Goal: Information Seeking & Learning: Learn about a topic

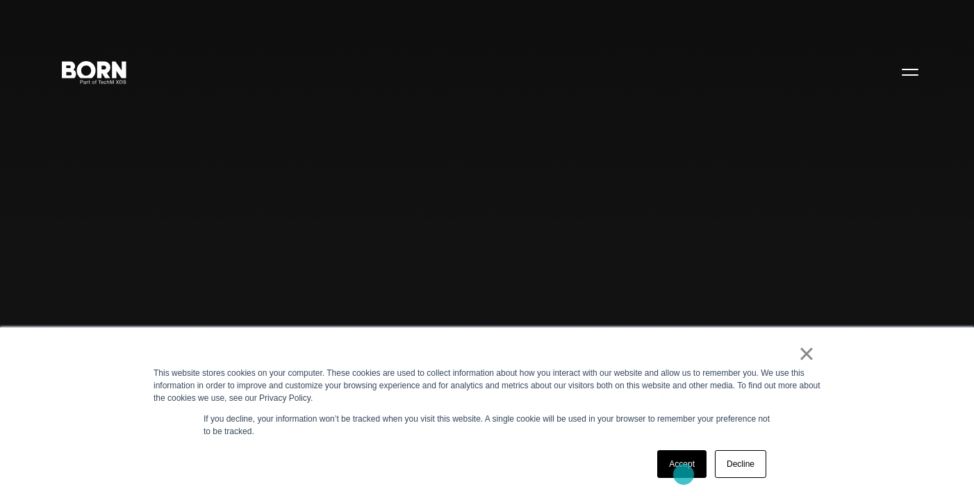
click at [683, 474] on link "Accept" at bounding box center [681, 464] width 49 height 28
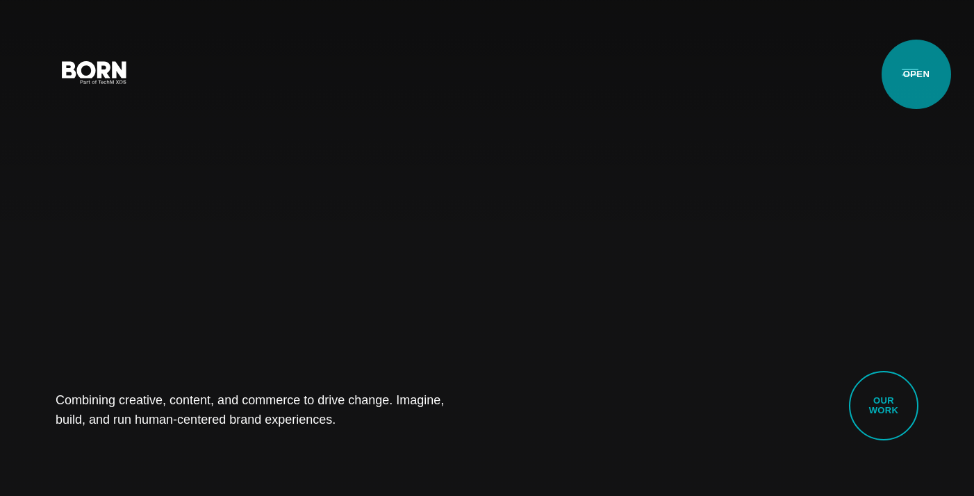
click at [915, 75] on button "Primary Menu" at bounding box center [909, 71] width 33 height 29
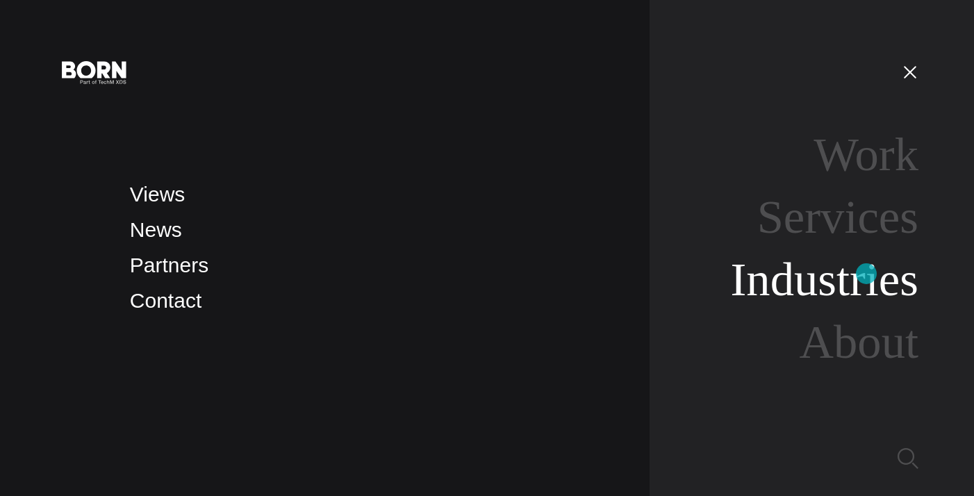
click at [866, 274] on link "Industries" at bounding box center [824, 279] width 187 height 53
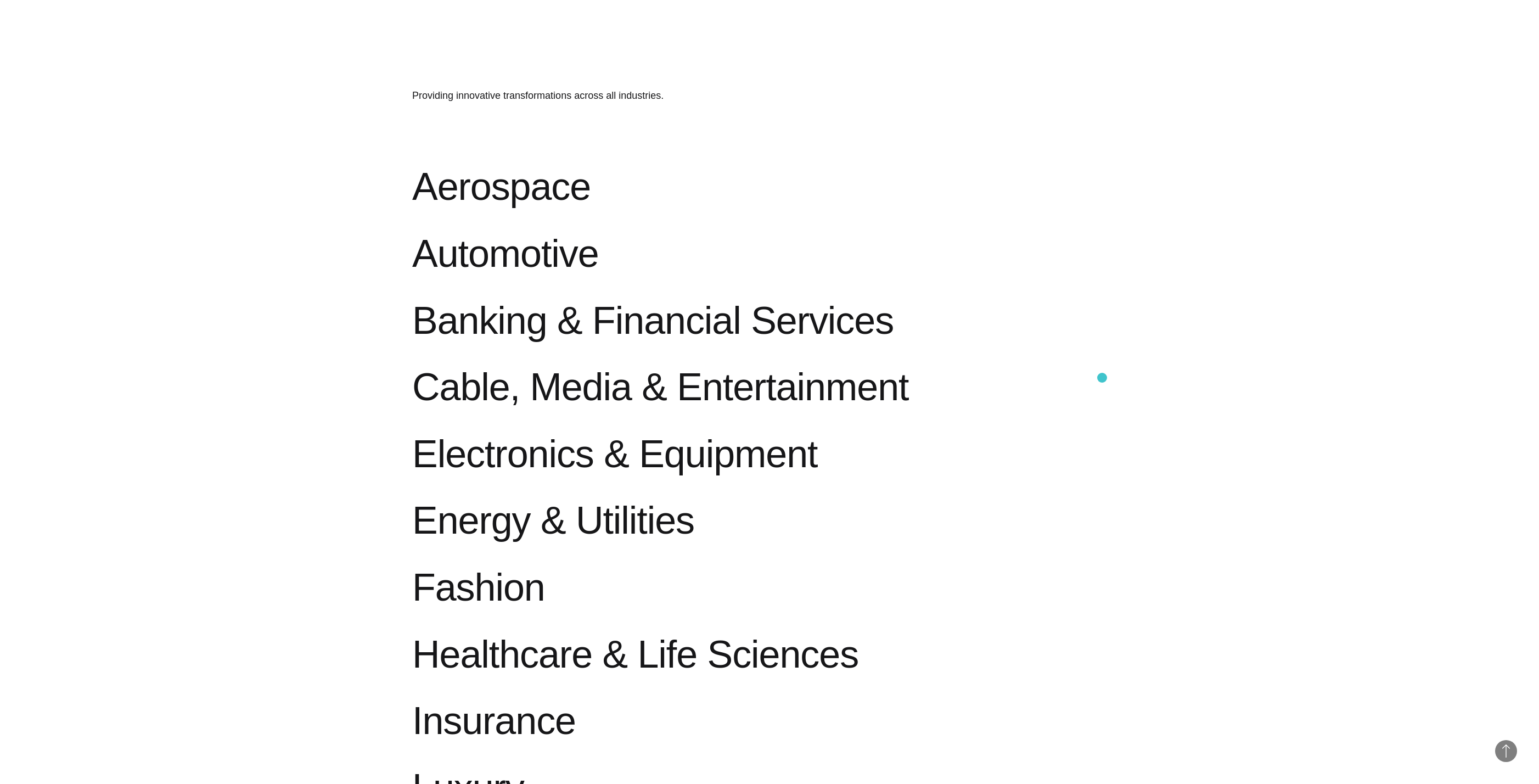
scroll to position [737, 0]
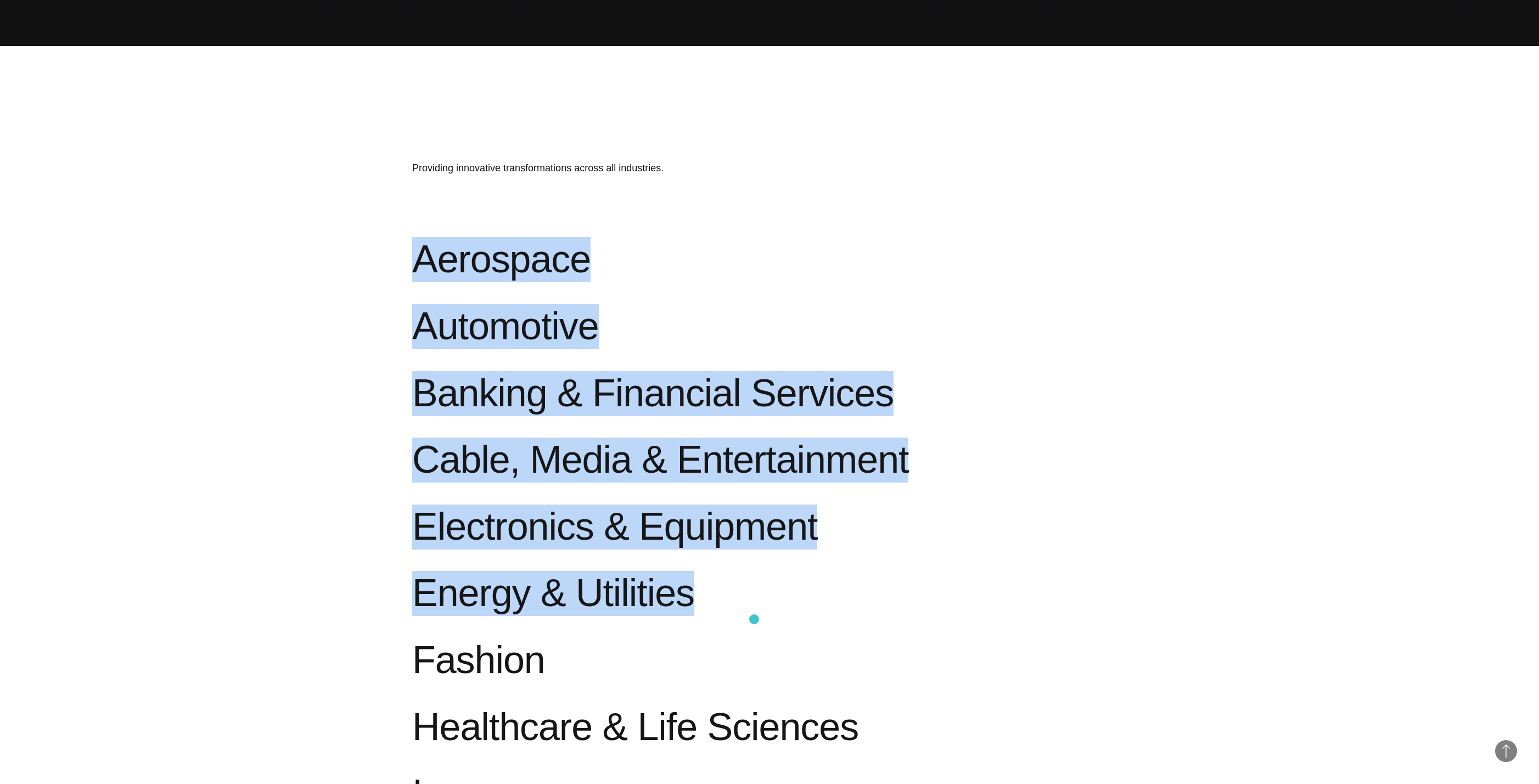
drag, startPoint x: 375, startPoint y: 242, endPoint x: 760, endPoint y: 626, distance: 543.8
click at [760, 391] on section "Providing innovative transformations across all industries. Aerospace Powering …" at bounding box center [769, 664] width 1539 height 1237
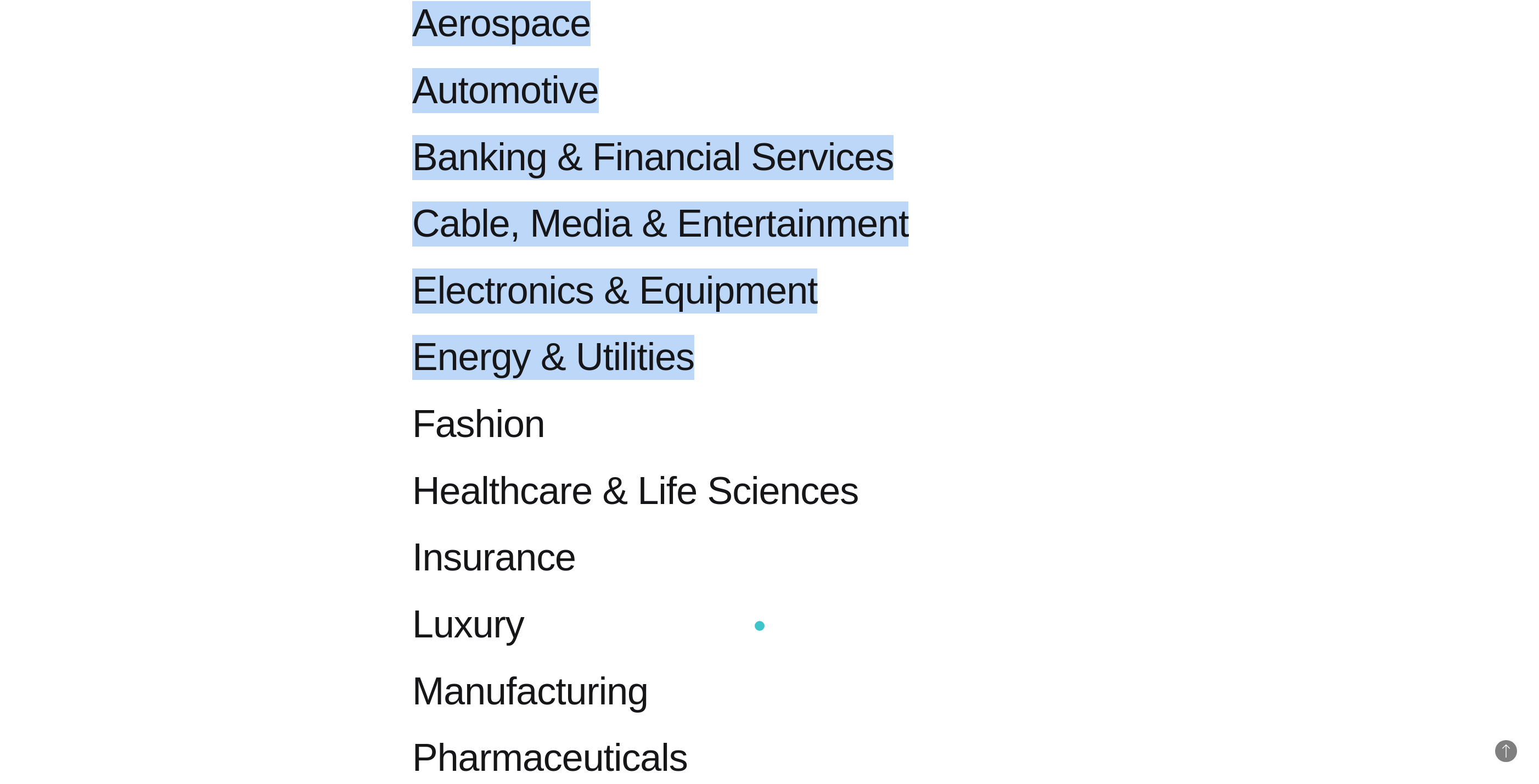
scroll to position [923, 0]
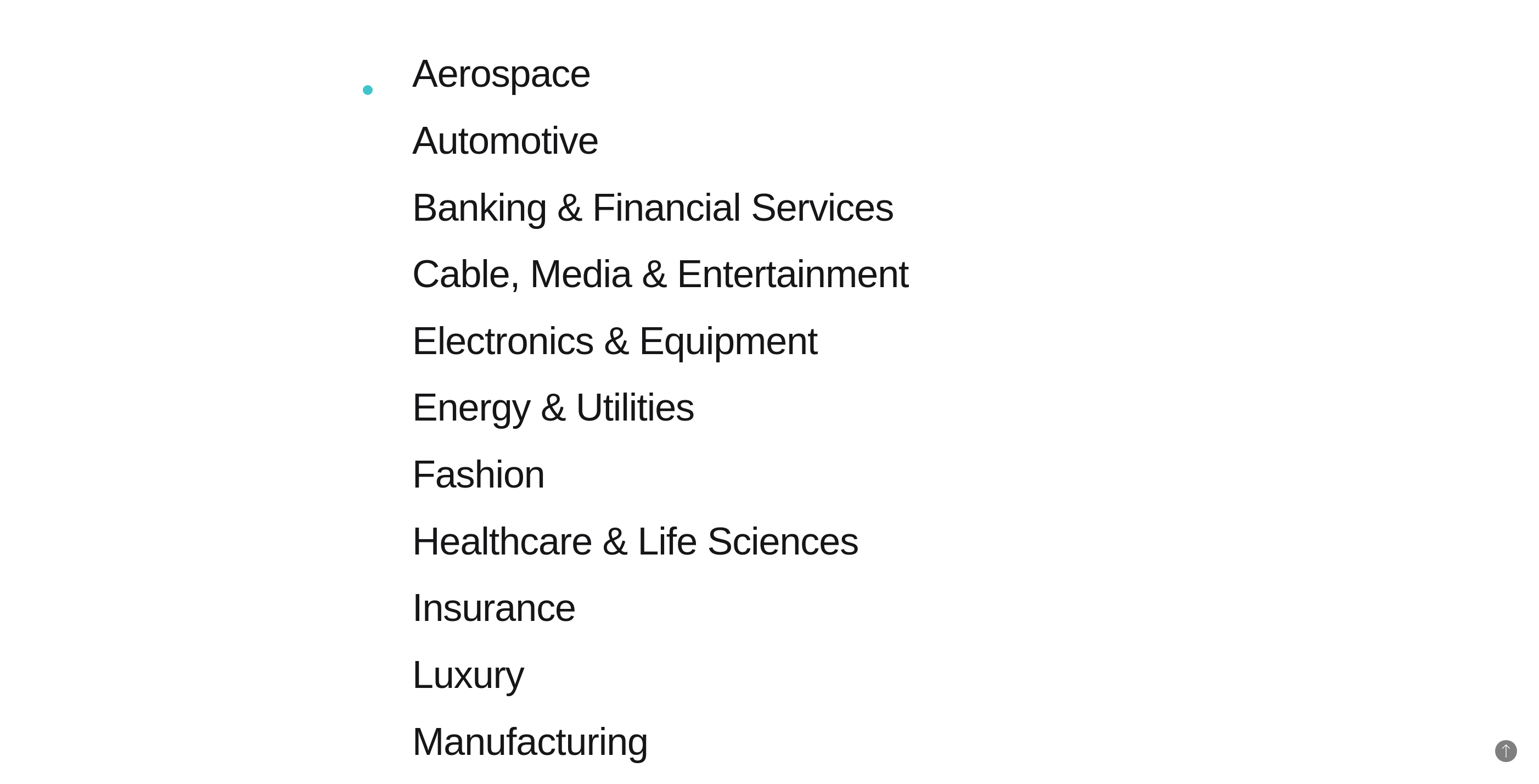
click at [368, 90] on section "Providing innovative transformations across all industries. Aerospace Powering …" at bounding box center [769, 479] width 1539 height 1237
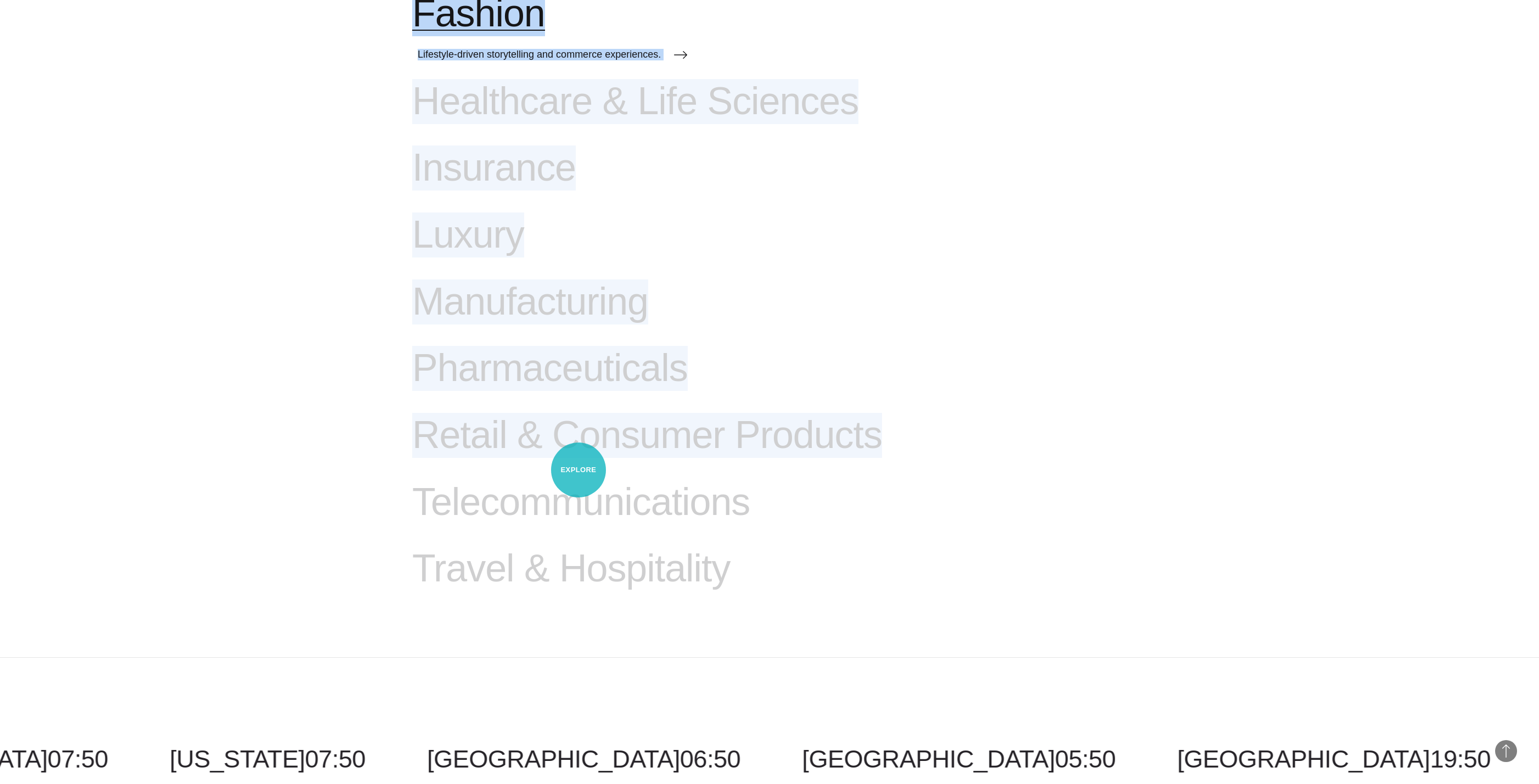
scroll to position [1430, 0]
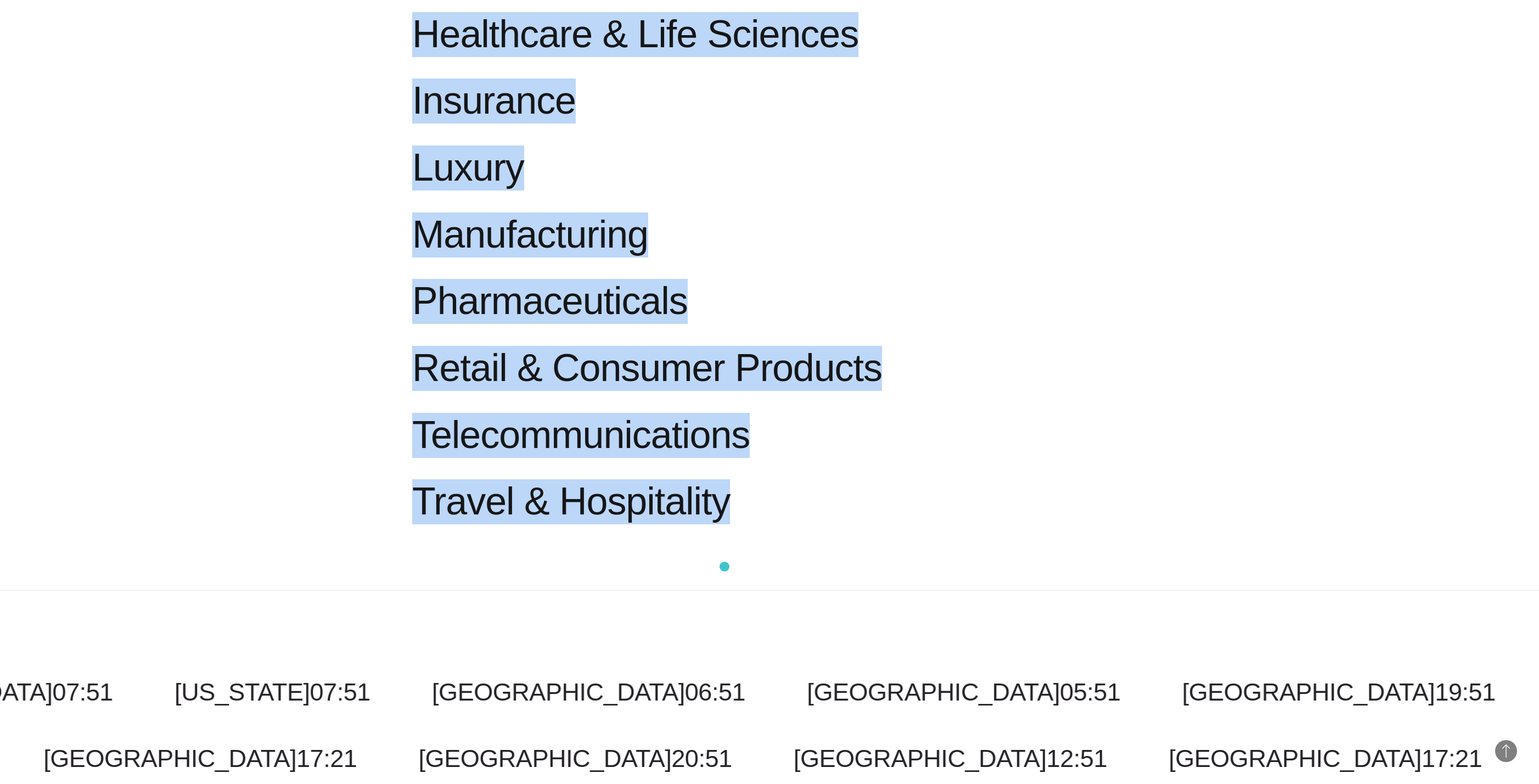
drag, startPoint x: 398, startPoint y: 74, endPoint x: 725, endPoint y: 567, distance: 591.6
copy ul "Aerospace Powering secure solutions in transformative technology. Automotive Ac…"
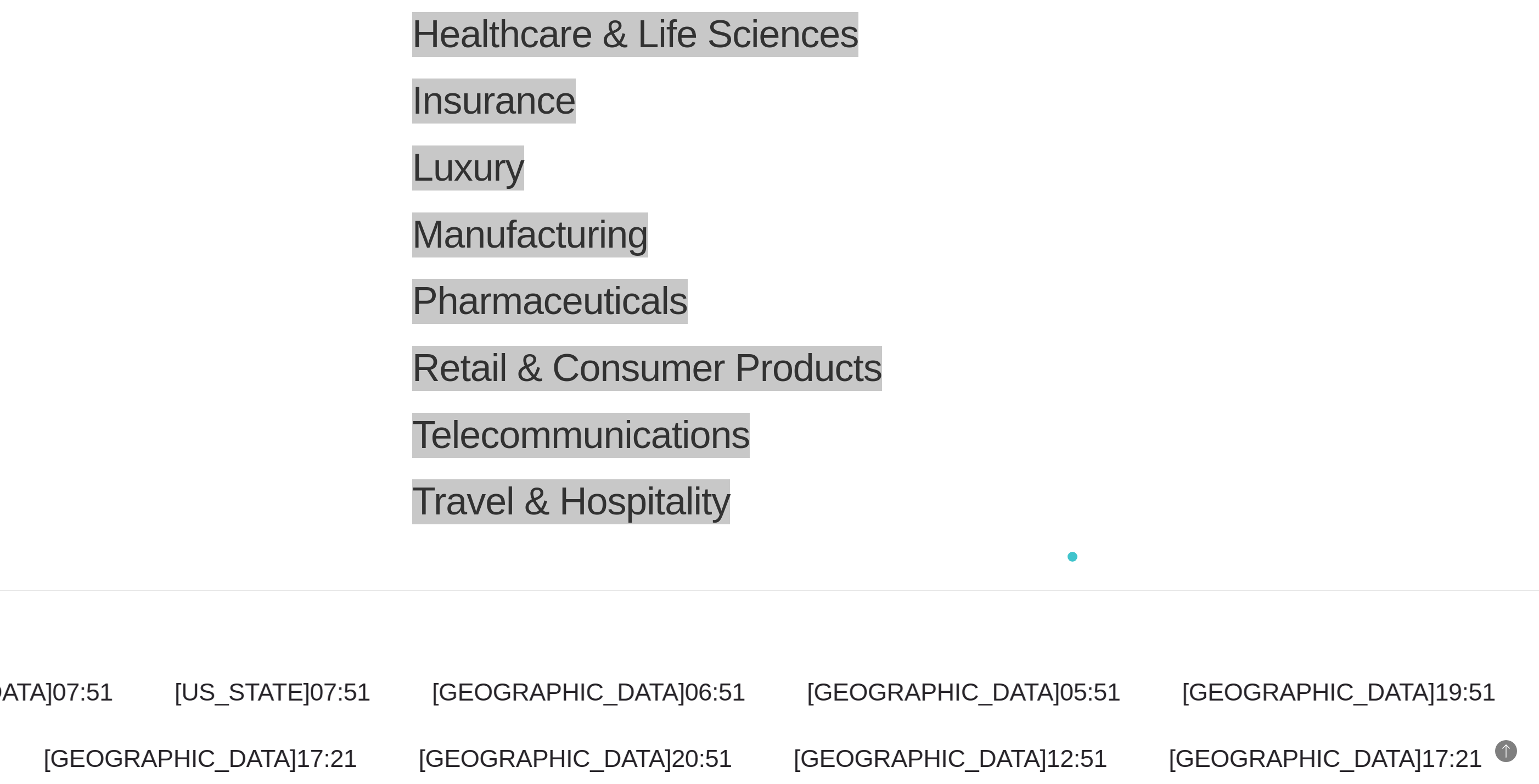
drag, startPoint x: 508, startPoint y: 652, endPoint x: 1073, endPoint y: 556, distance: 573.1
click at [769, 391] on li "Travel & Hospitality Sparking inspiration and creating loyalty through unique g…" at bounding box center [954, 512] width 1083 height 67
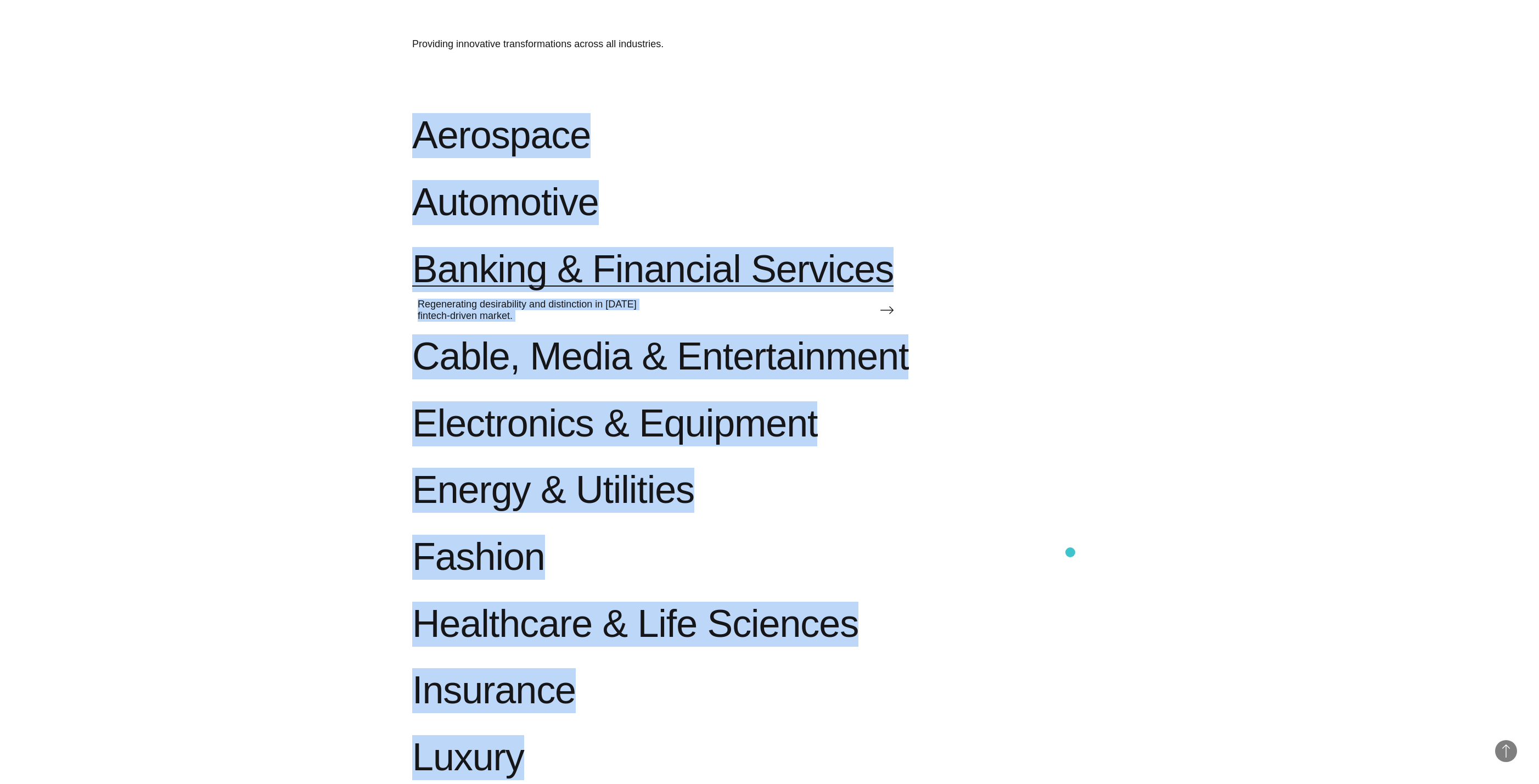
scroll to position [864, 0]
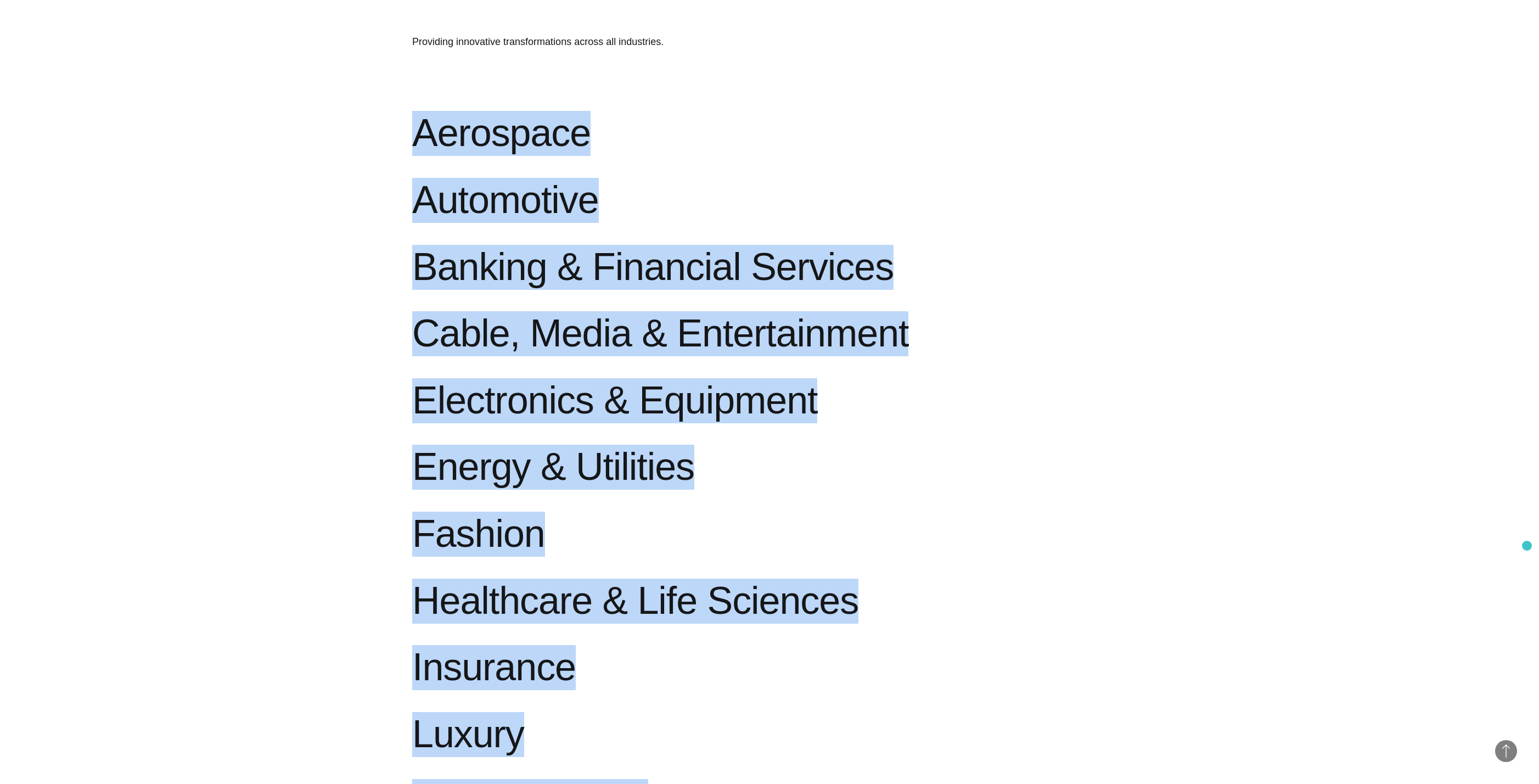
click at [769, 391] on section "Providing innovative transformations across all industries. Aerospace Powering …" at bounding box center [769, 538] width 1539 height 1237
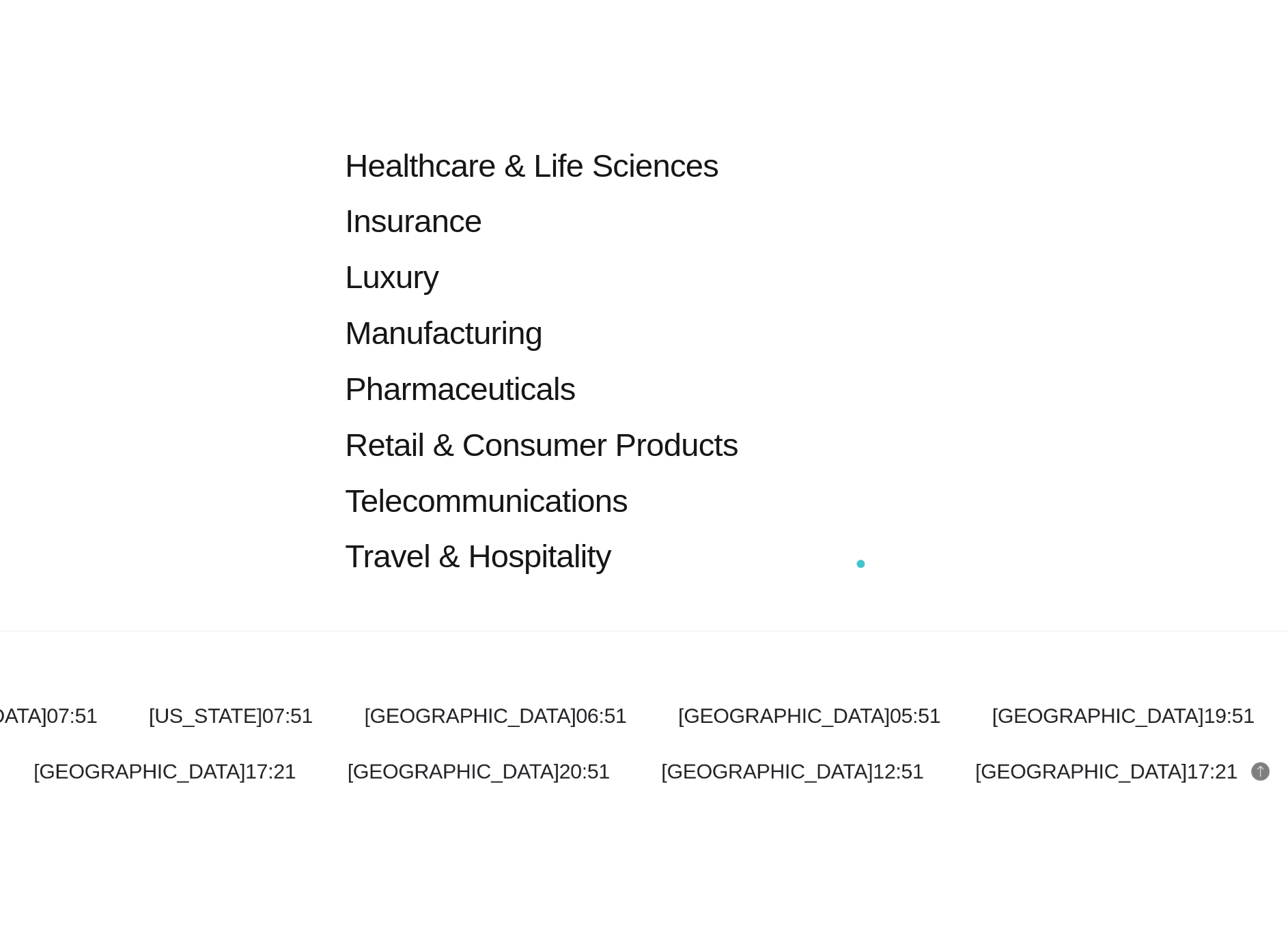
scroll to position [1811, 0]
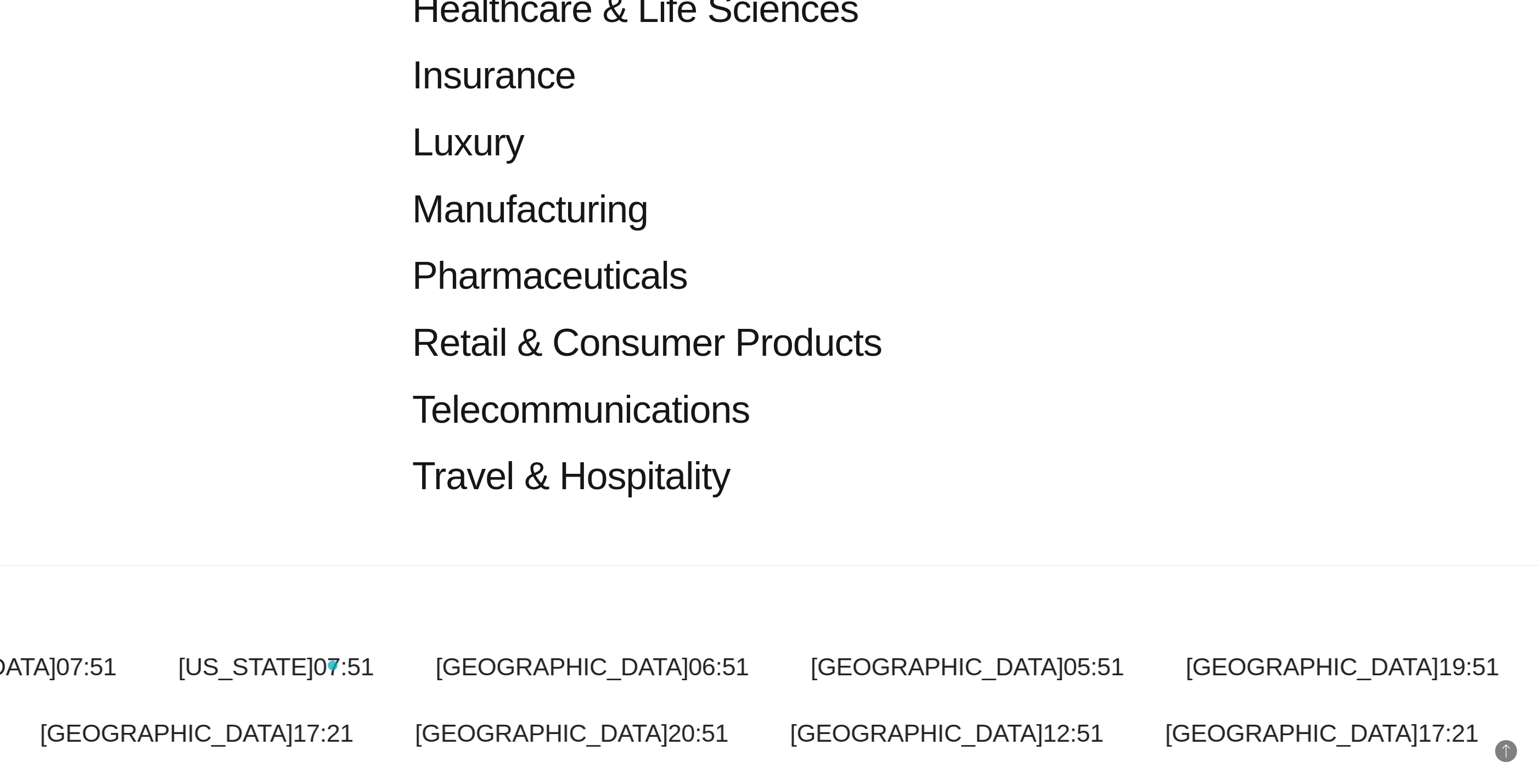
click at [333, 391] on ul "Costa Rica 05:51 Malaysia 19:51 New York 07:51 Toronto 07:51 New Jersey 07:51 C…" at bounding box center [779, 666] width 1539 height 29
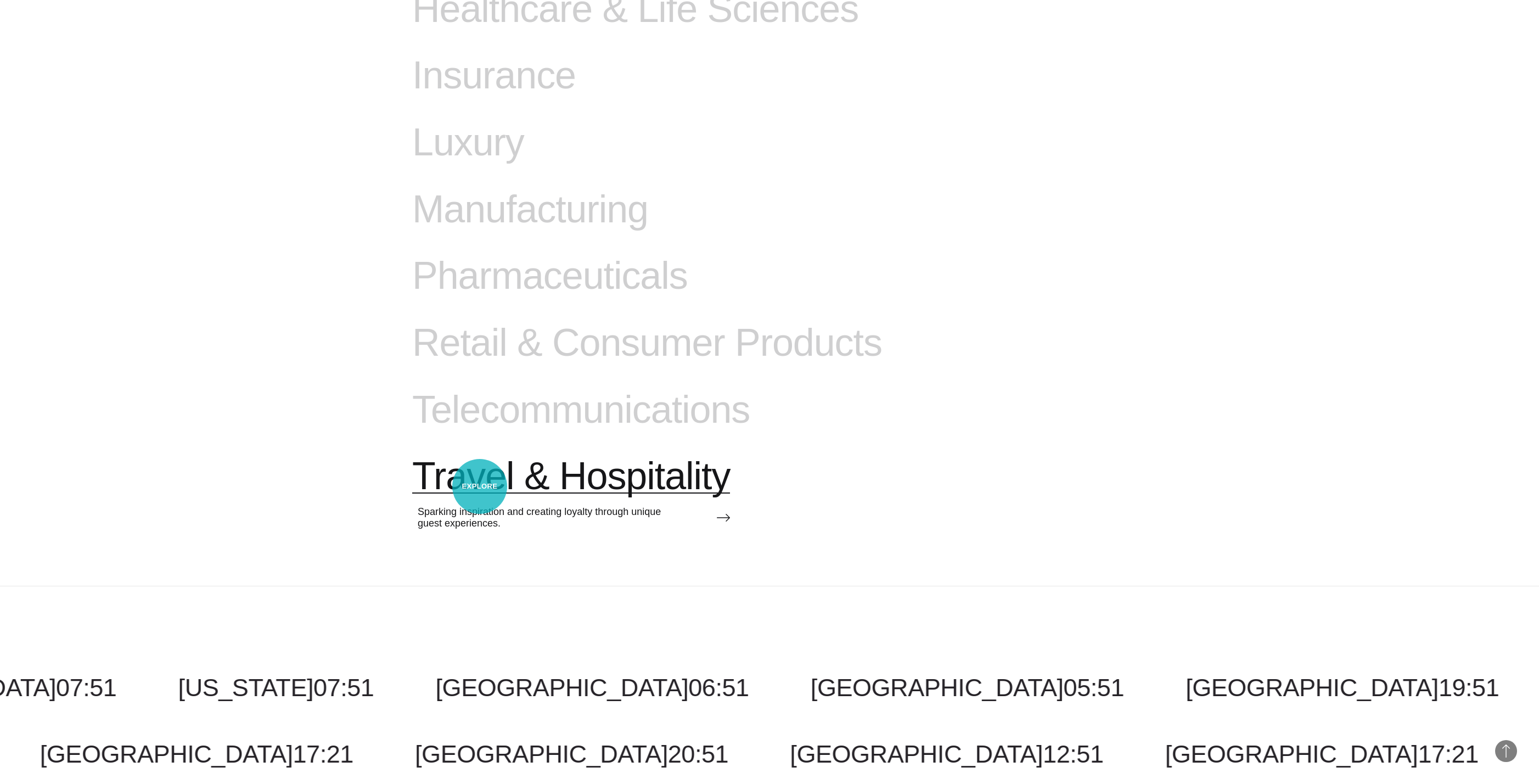
click at [480, 391] on span "Travel & Hospitality" at bounding box center [571, 476] width 318 height 45
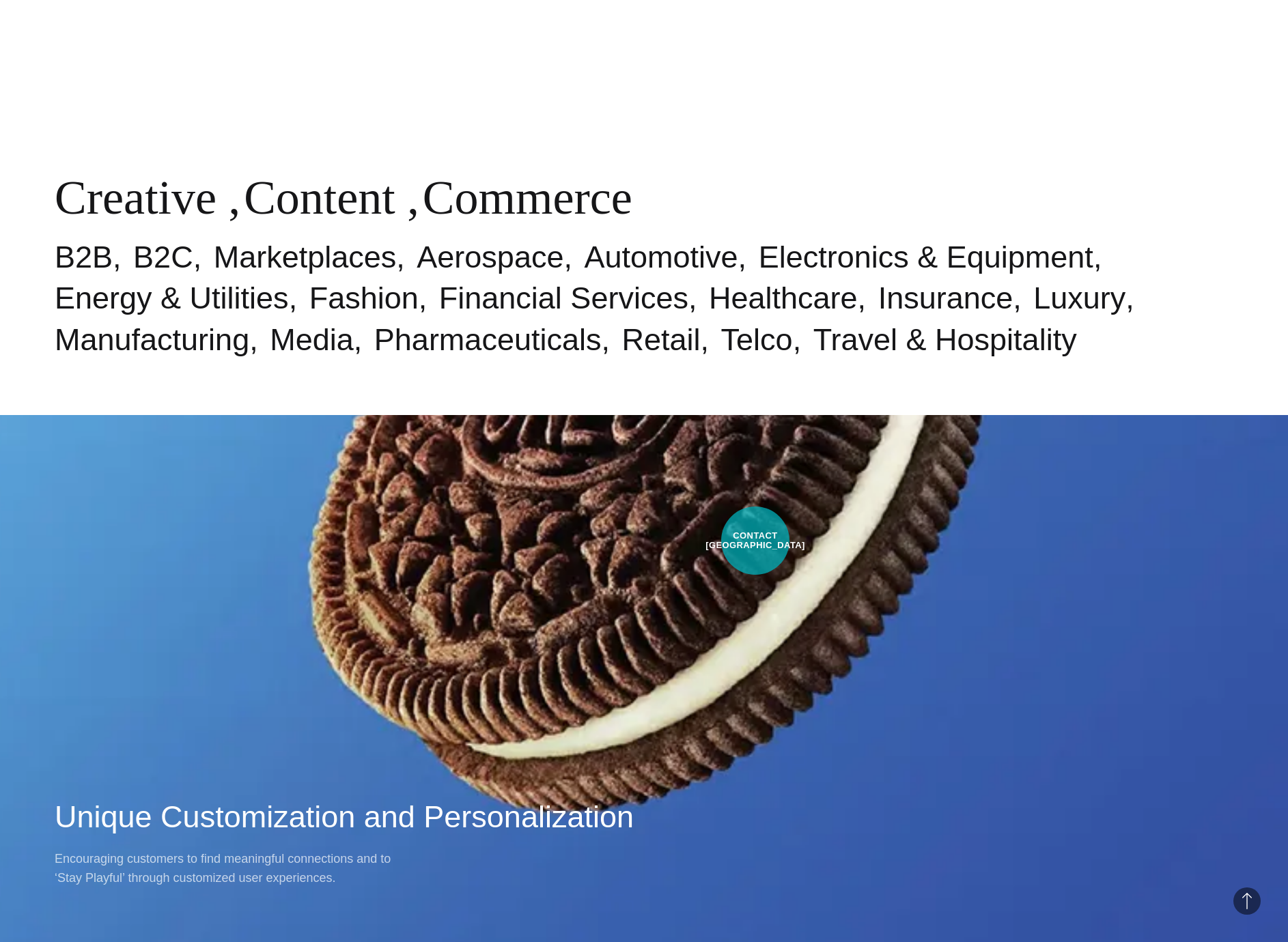
scroll to position [1337, 0]
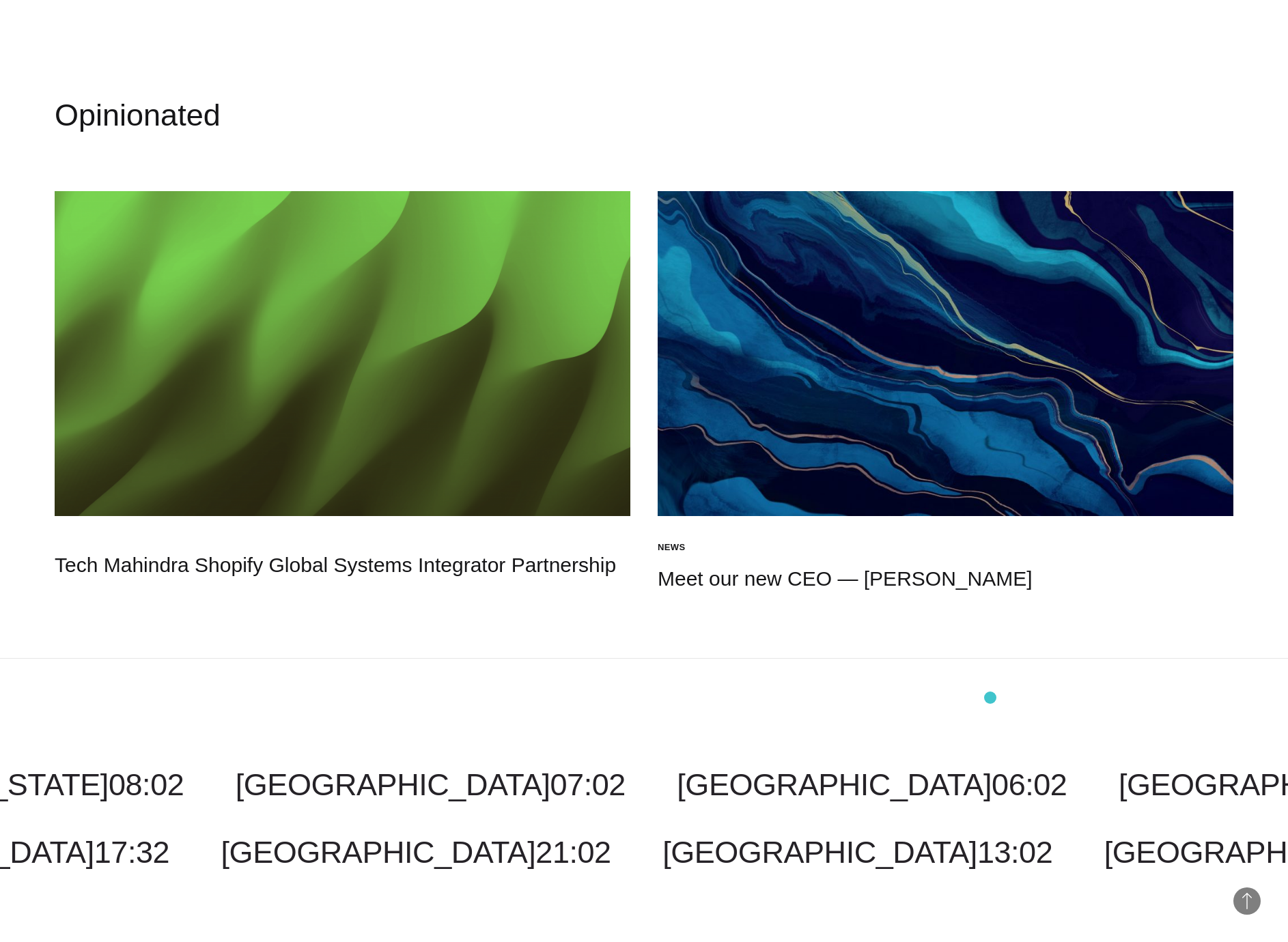
scroll to position [2581, 0]
